Goal: Check status: Check status

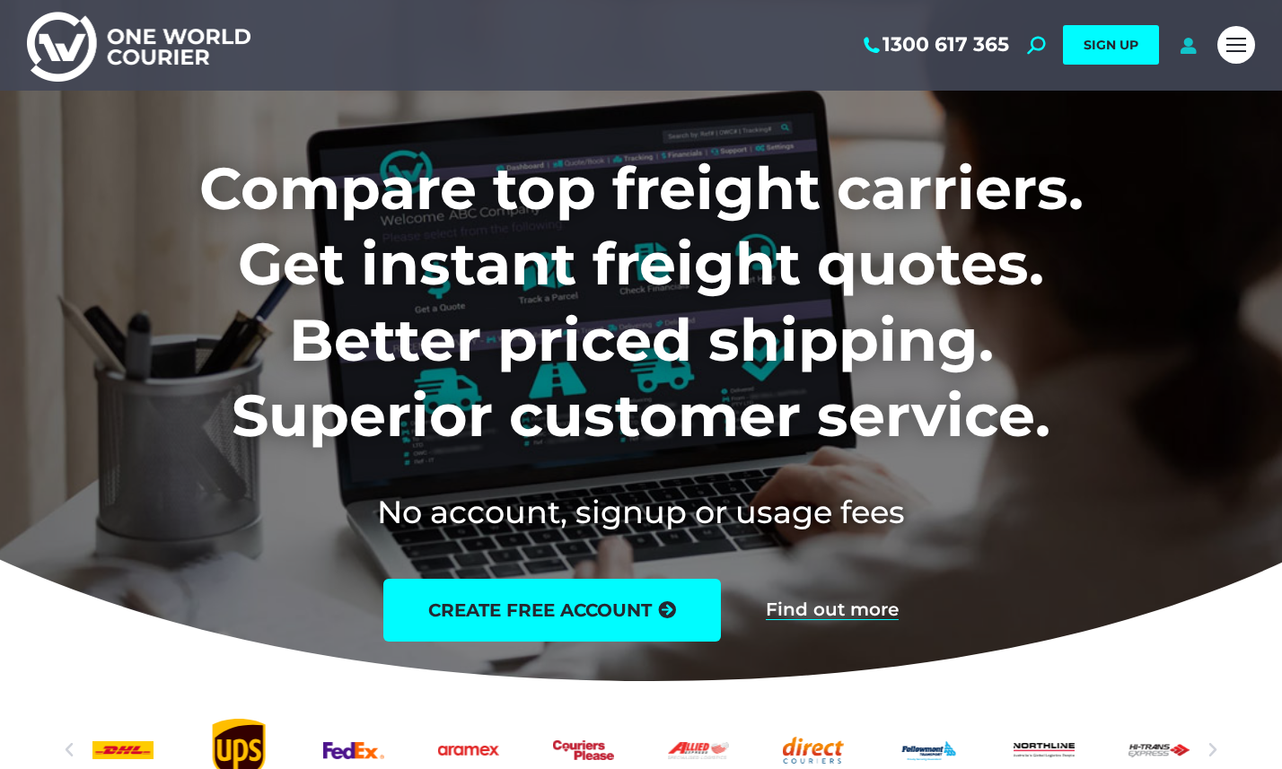
click at [1190, 45] on icon at bounding box center [1188, 45] width 22 height 18
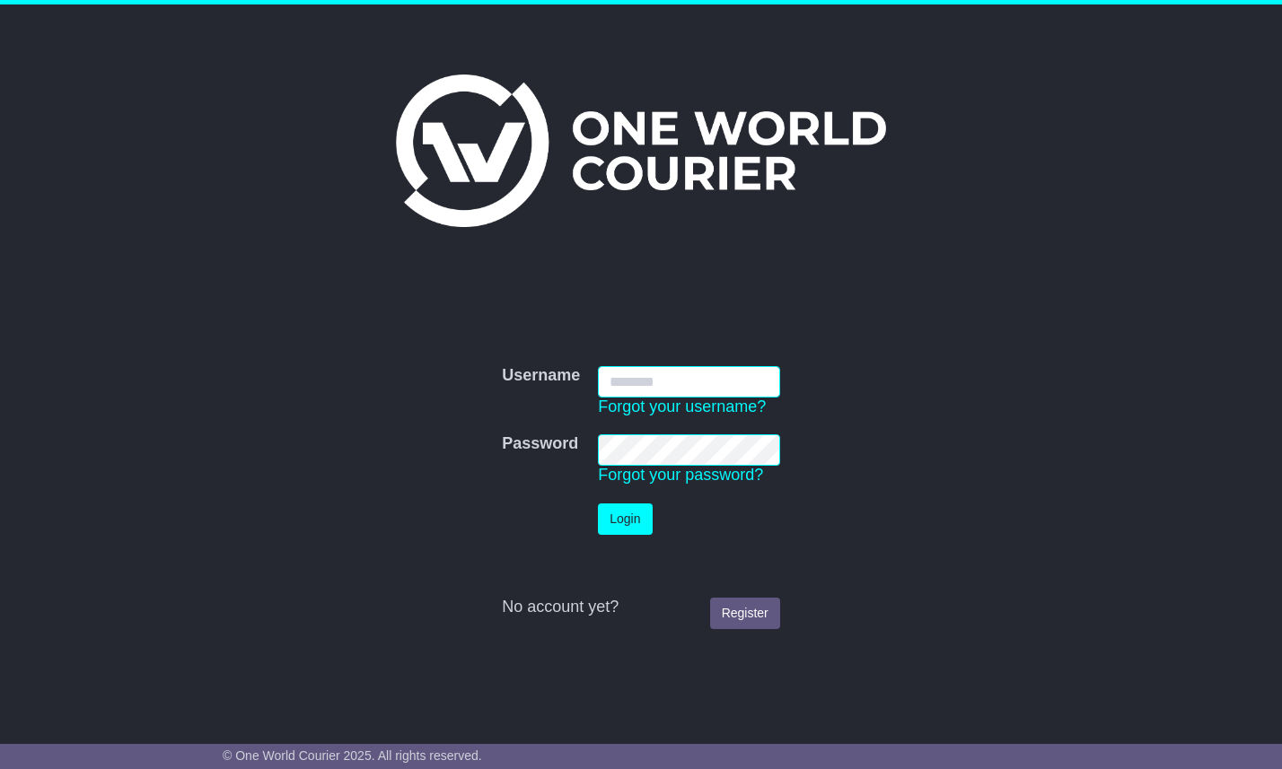
click at [671, 381] on input "Username" at bounding box center [689, 381] width 182 height 31
type input "**********"
click at [628, 518] on button "Login" at bounding box center [625, 519] width 54 height 31
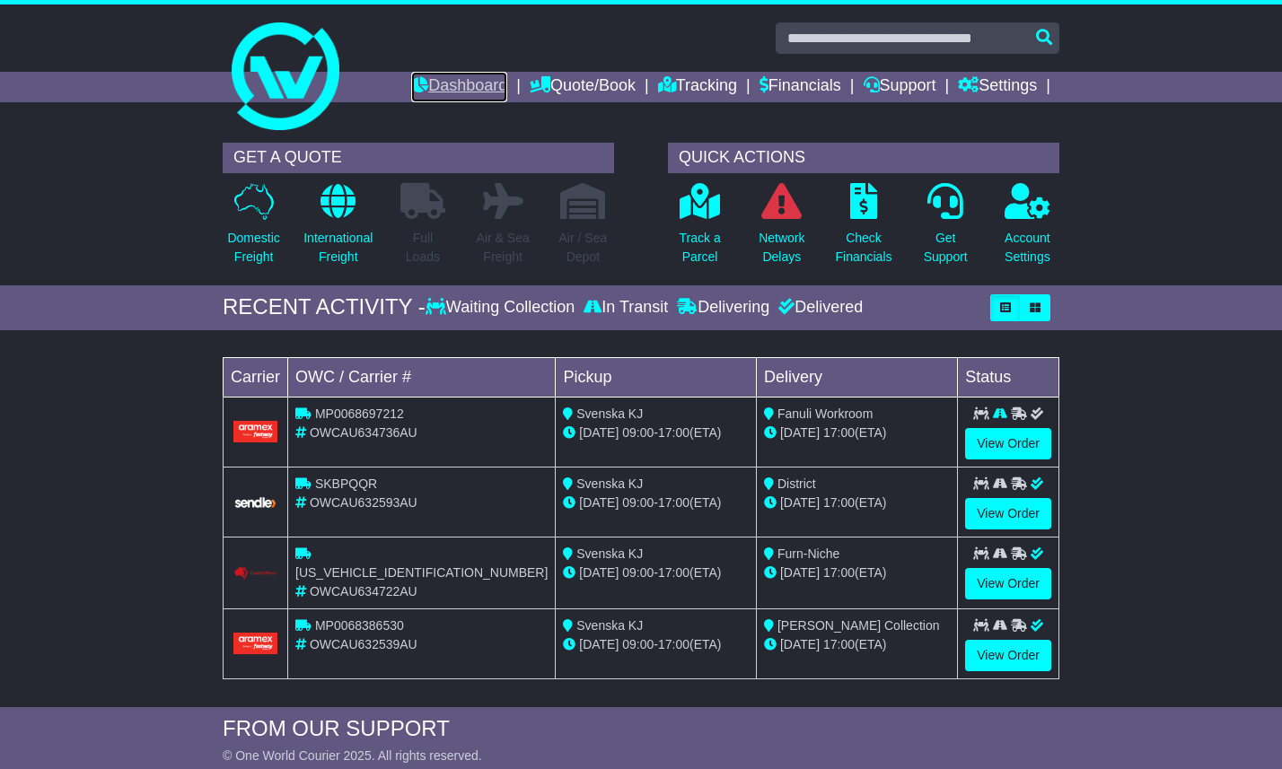
click at [448, 89] on link "Dashboard" at bounding box center [459, 87] width 96 height 31
click at [805, 83] on link "Financials" at bounding box center [800, 87] width 82 height 31
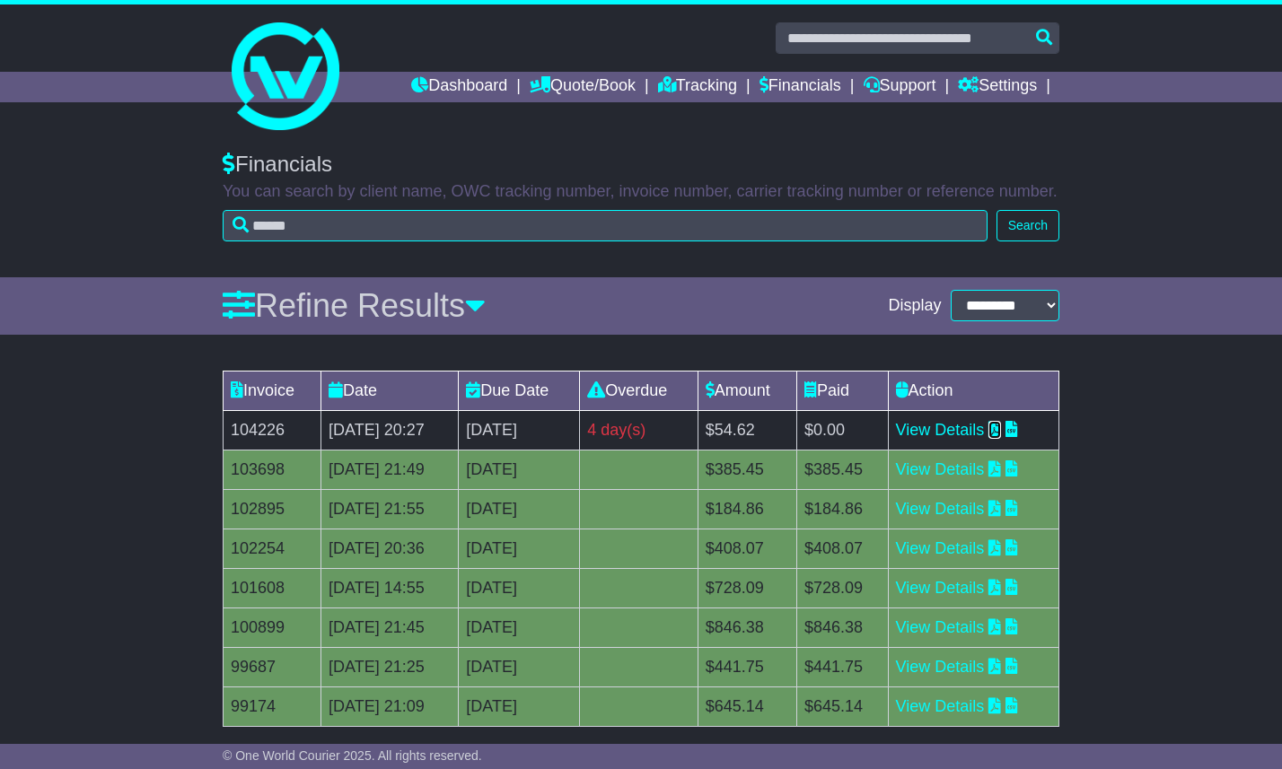
click at [1001, 426] on icon at bounding box center [994, 429] width 13 height 16
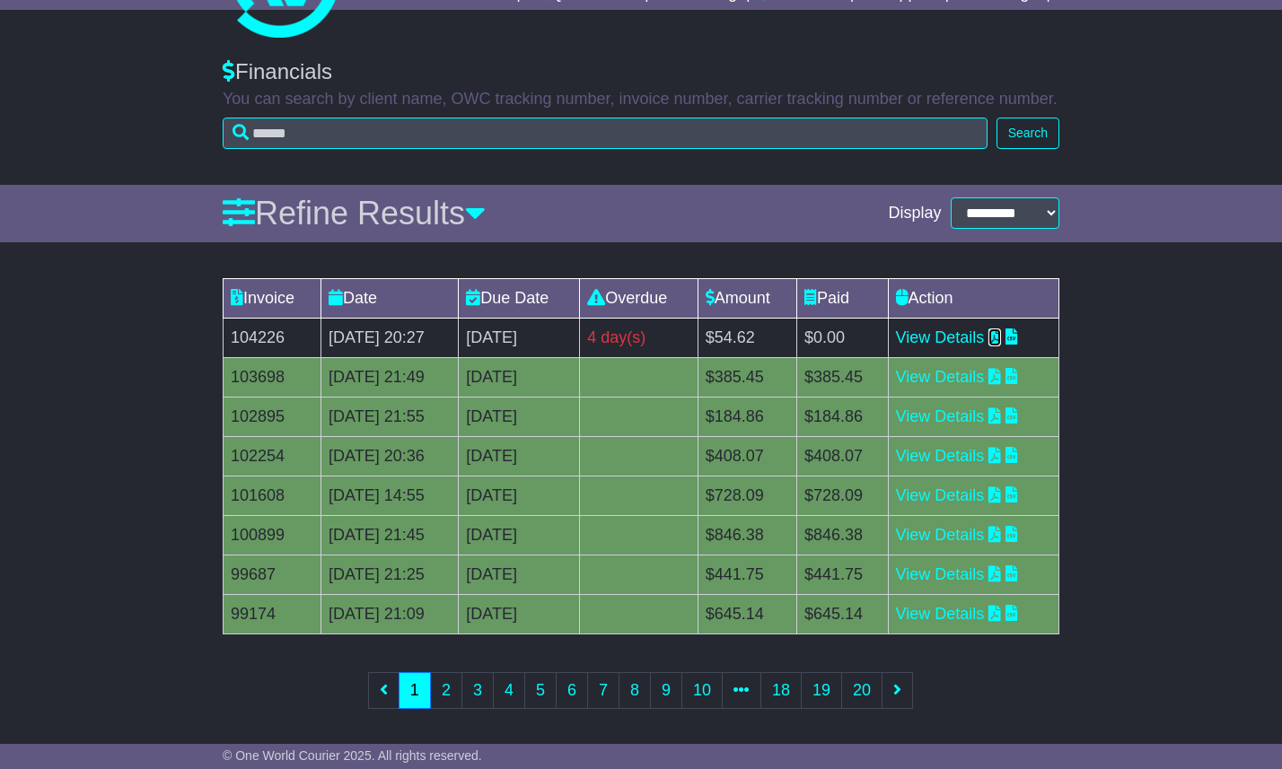
scroll to position [99, 0]
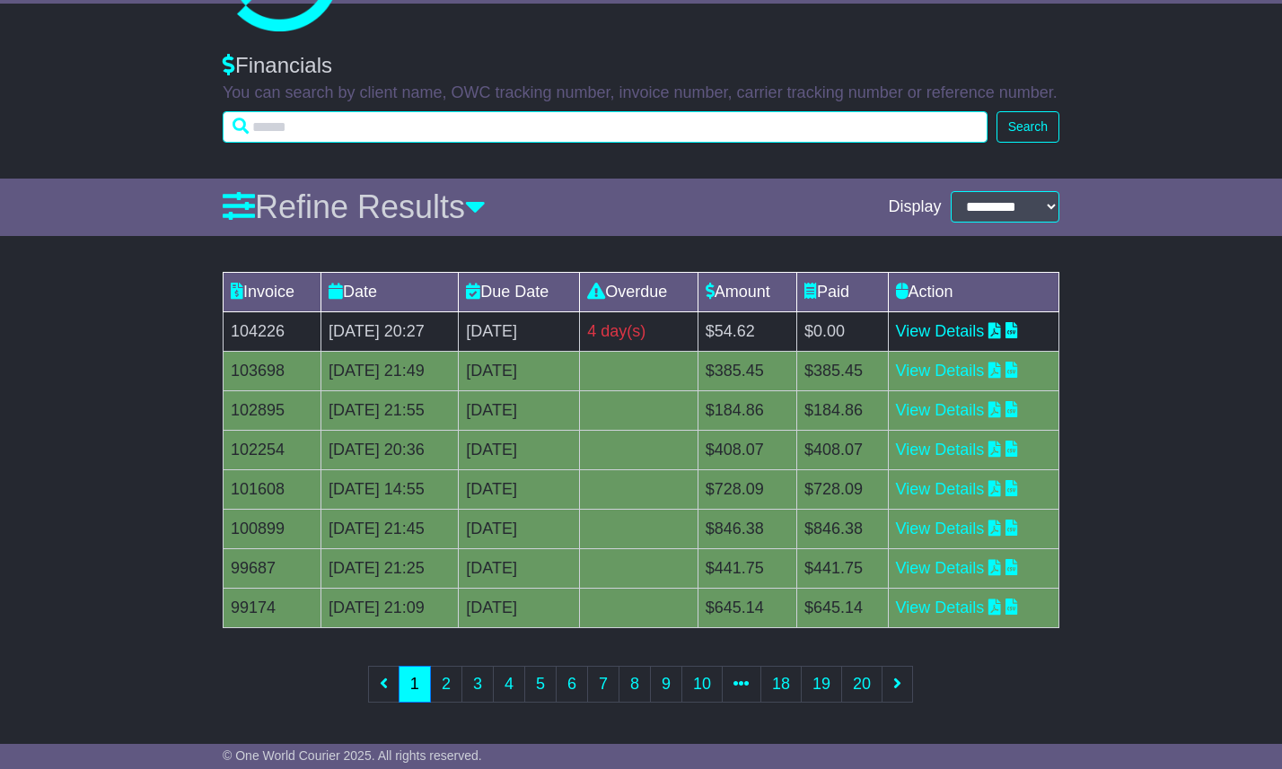
click at [411, 134] on input "text" at bounding box center [605, 126] width 765 height 31
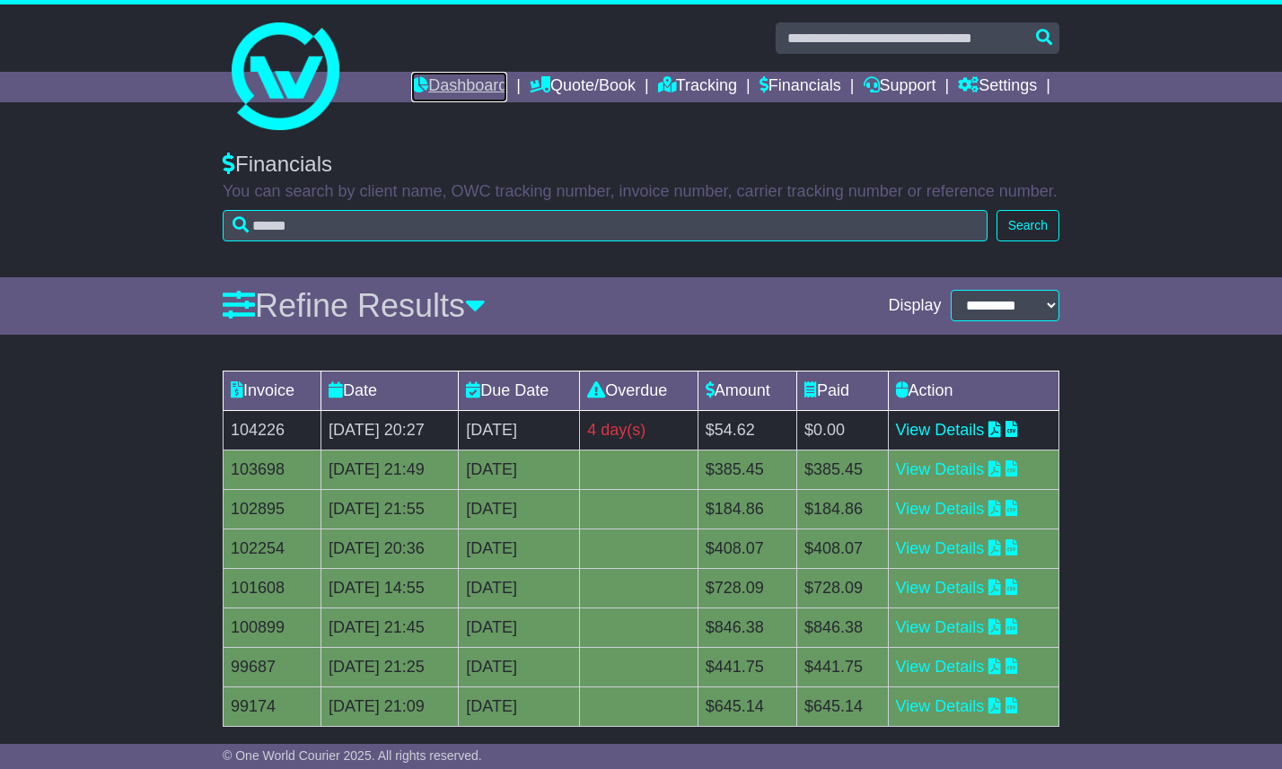
click at [445, 83] on link "Dashboard" at bounding box center [459, 87] width 96 height 31
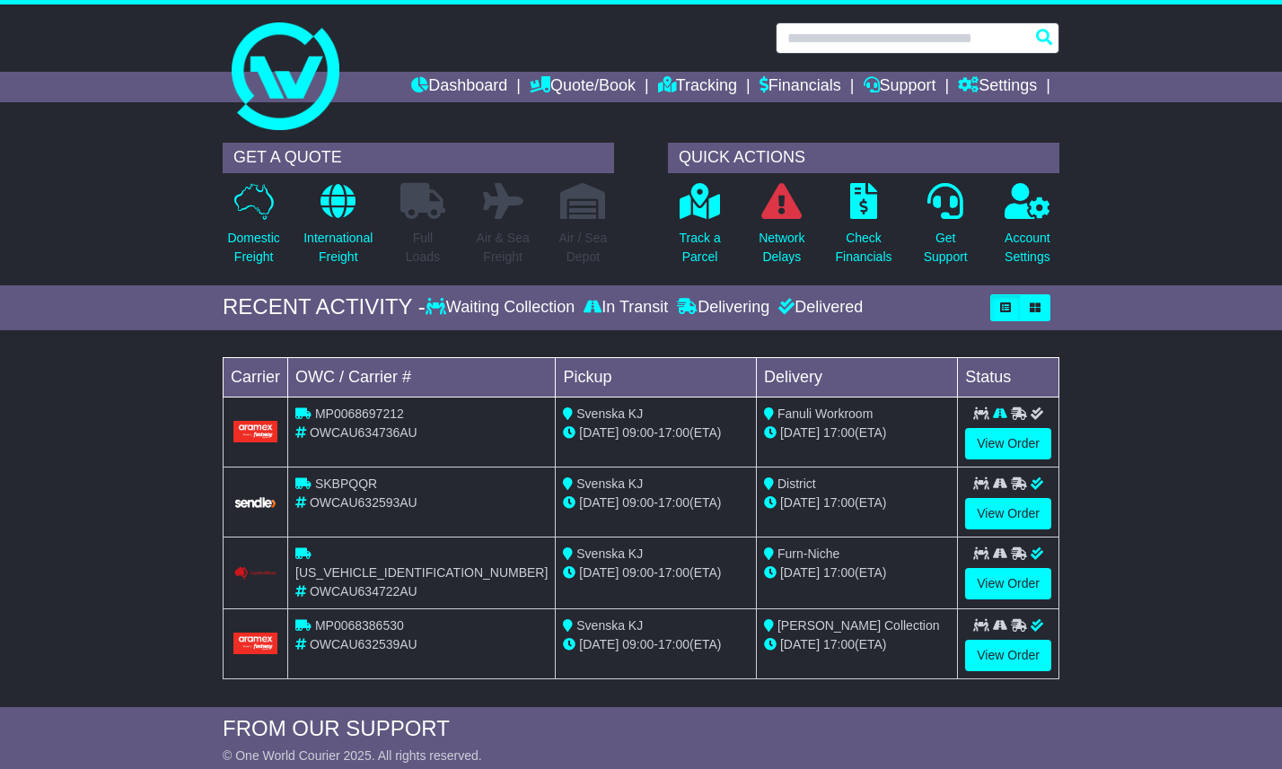
click at [839, 39] on input "text" at bounding box center [918, 37] width 284 height 31
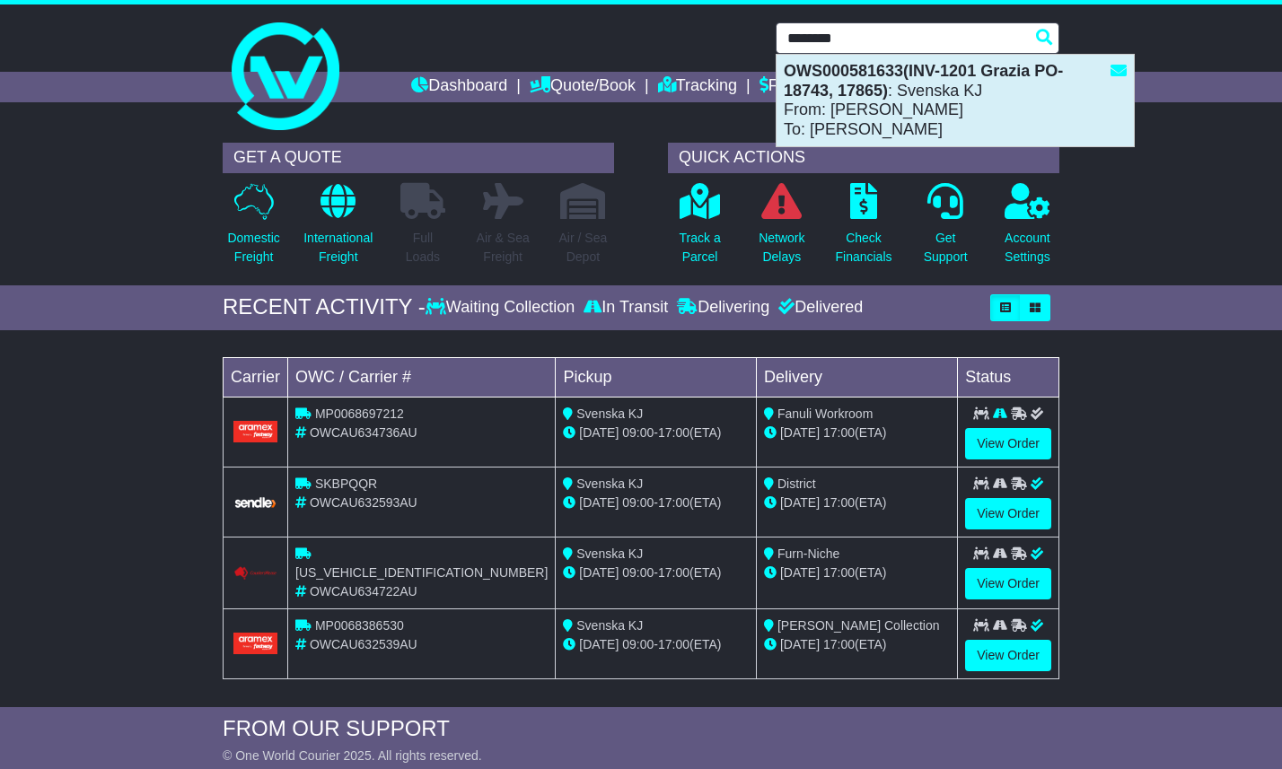
click at [895, 101] on div "OWS000581633(INV-1201 Grazia PO-18743, 17865) : Svenska KJ From: [PERSON_NAME] …" at bounding box center [954, 101] width 357 height 92
type input "**********"
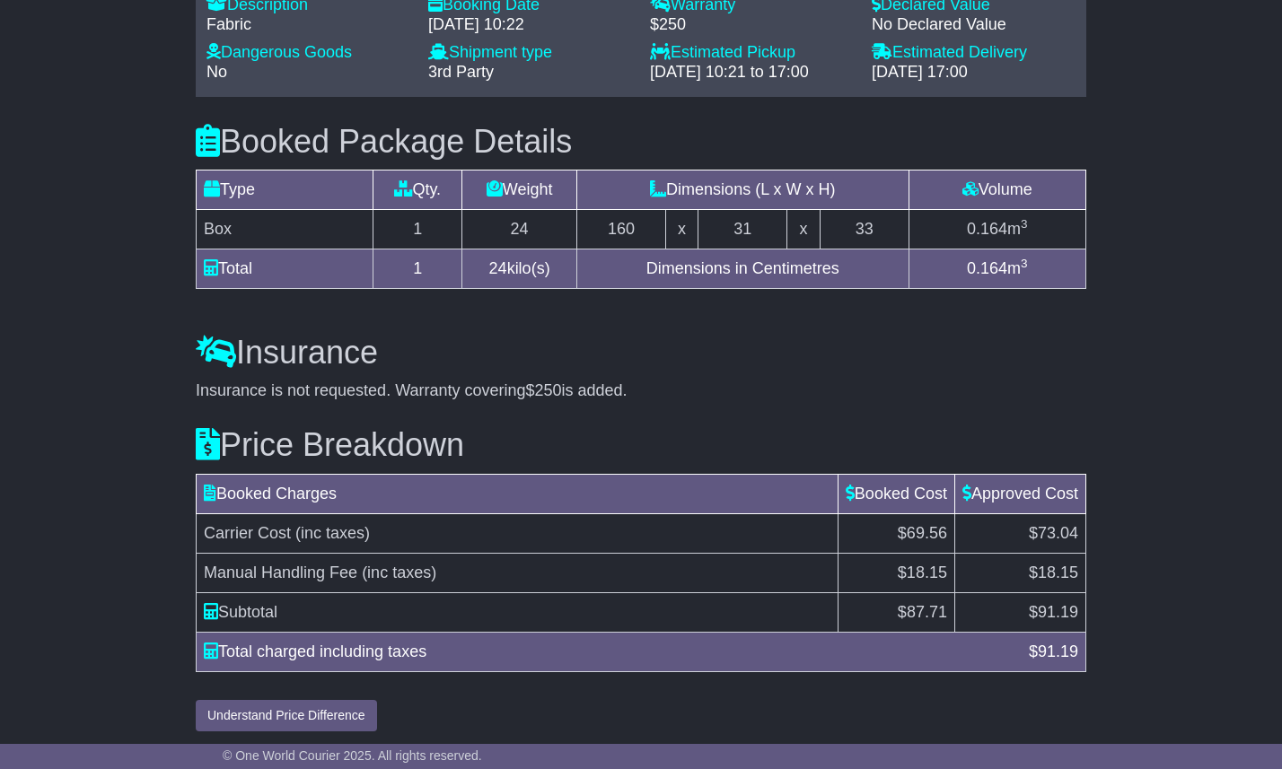
scroll to position [1596, 0]
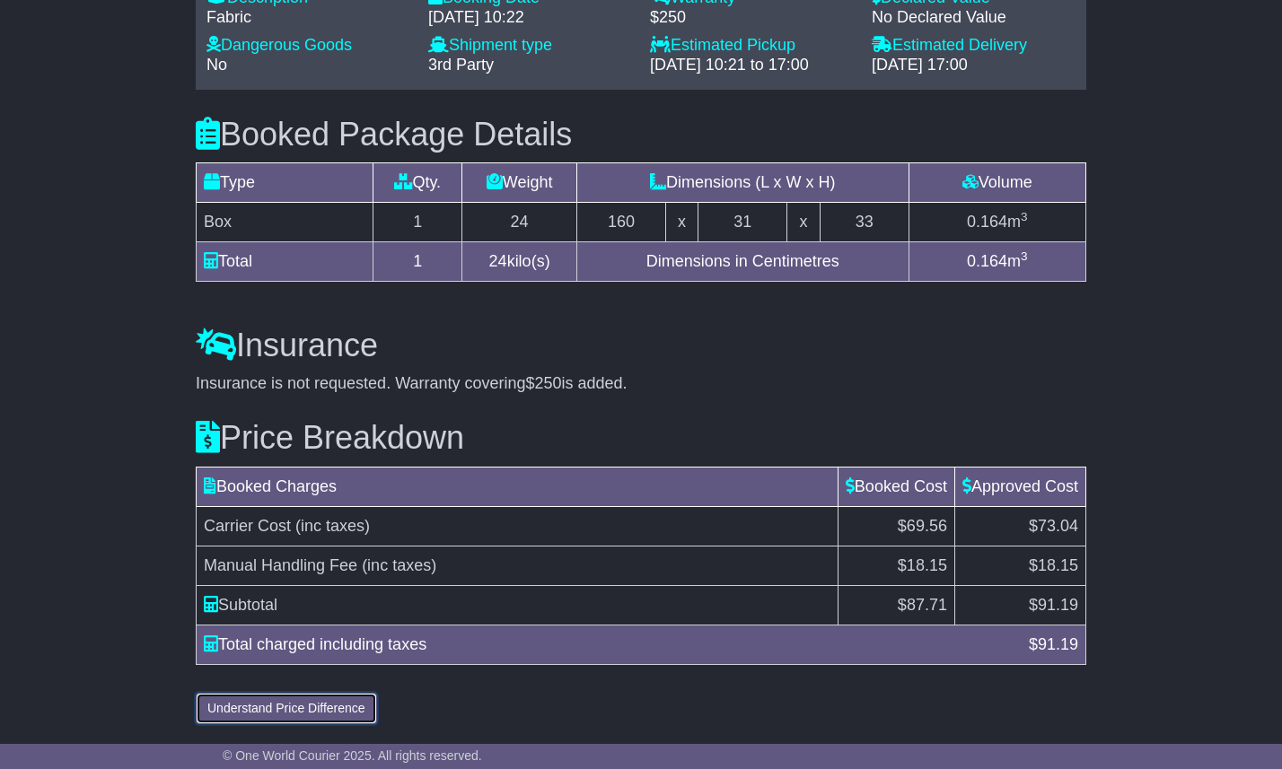
click at [327, 705] on button "Understand Price Difference" at bounding box center [286, 708] width 181 height 31
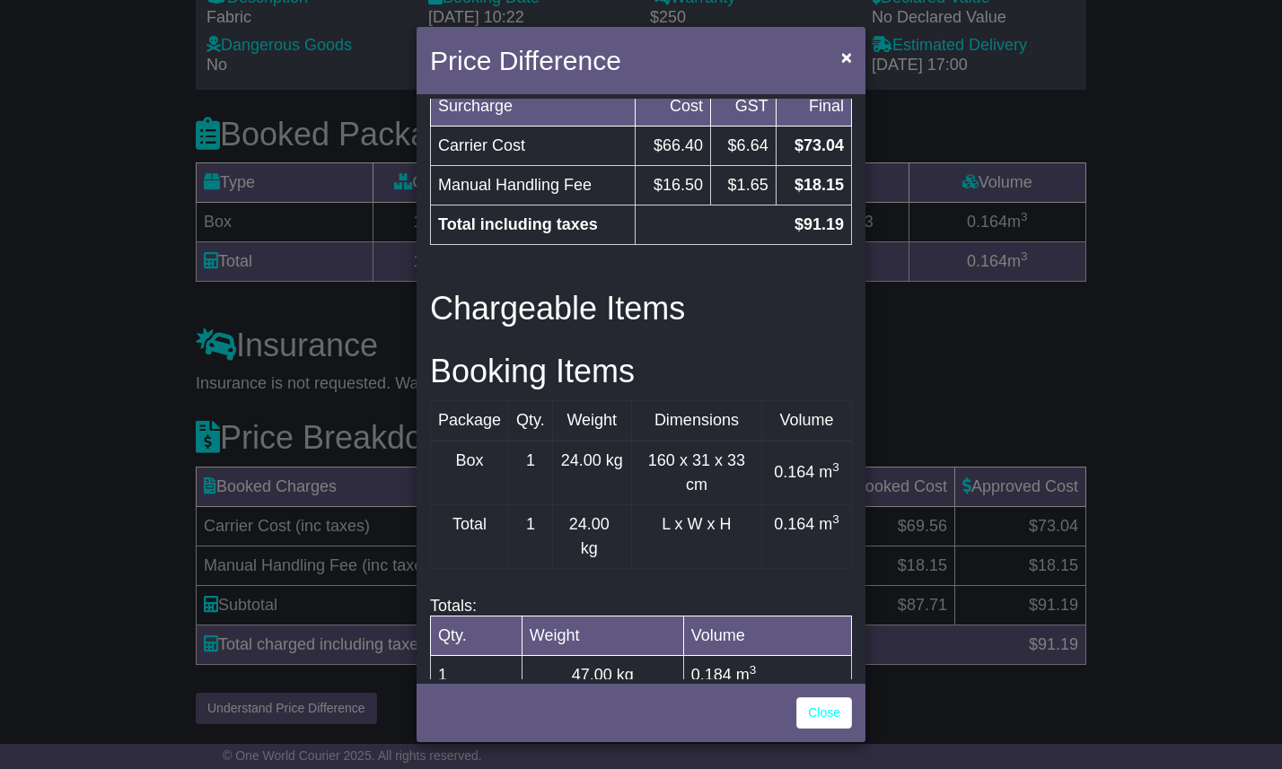
scroll to position [539, 0]
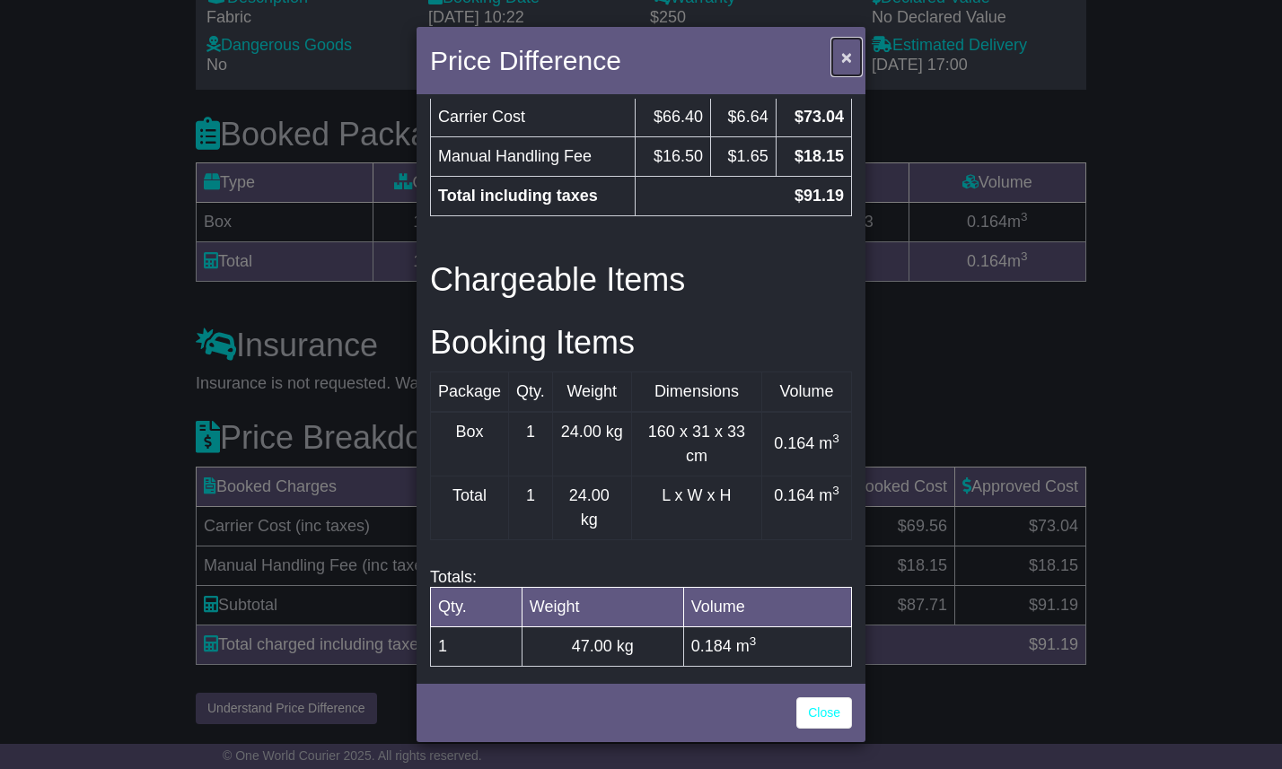
click at [841, 55] on span "×" at bounding box center [846, 57] width 11 height 21
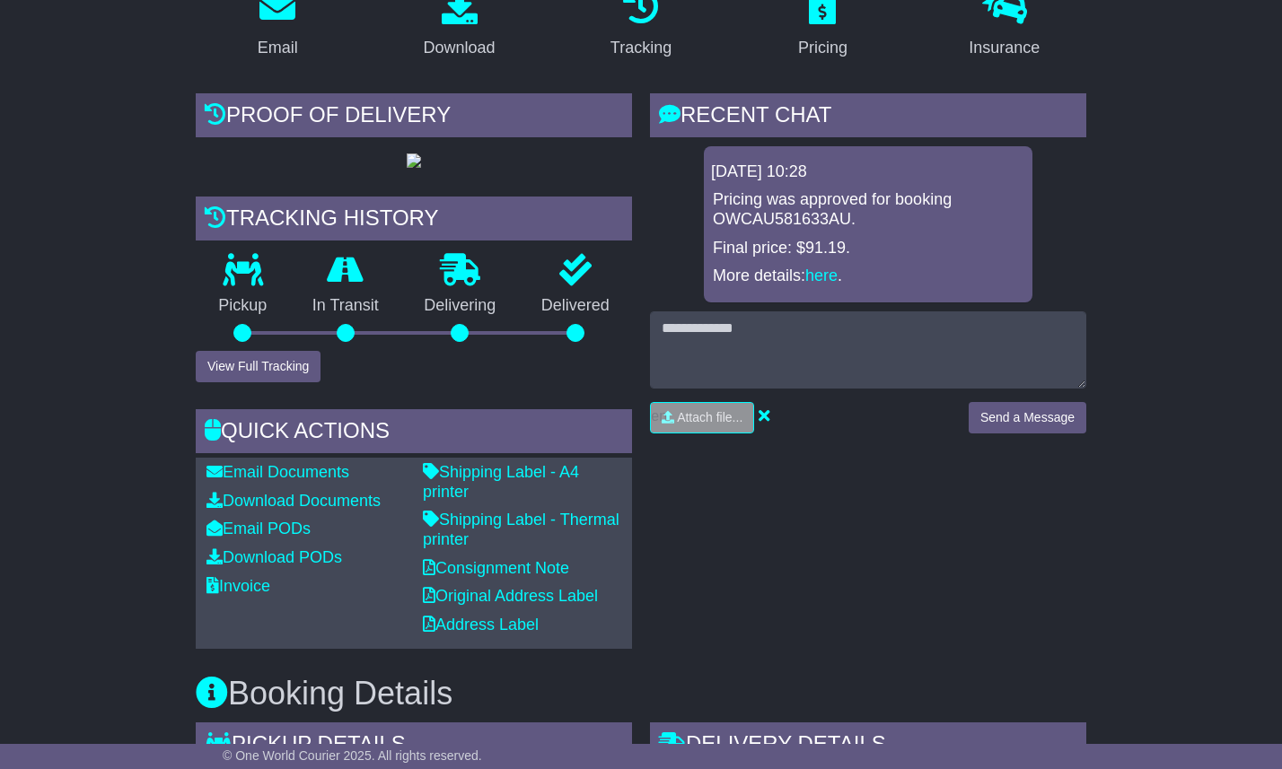
scroll to position [0, 0]
